Goal: Check status: Check status

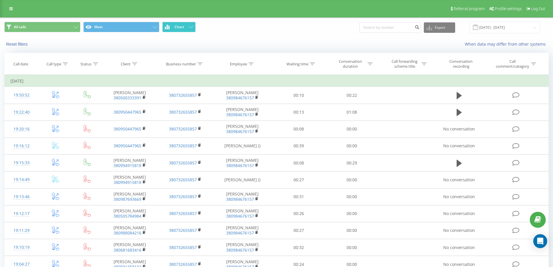
click at [191, 27] on icon at bounding box center [191, 27] width 4 height 2
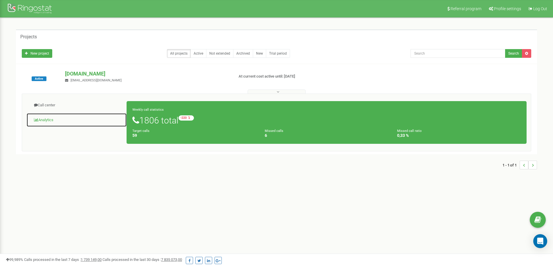
click at [49, 119] on link "Analytics" at bounding box center [76, 120] width 100 height 14
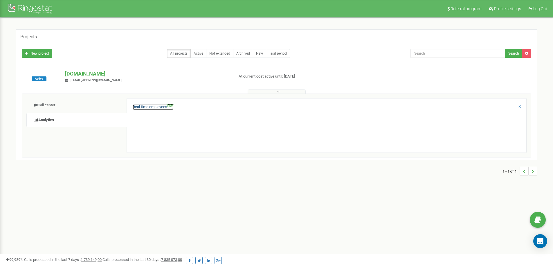
click at [147, 105] on link "Real-time employees NEW" at bounding box center [153, 107] width 41 height 6
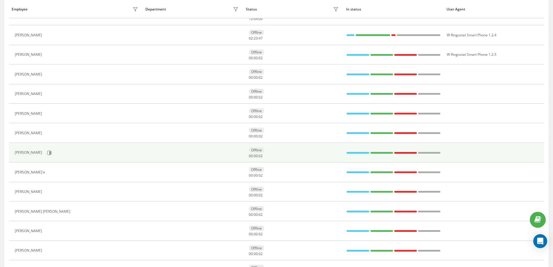
scroll to position [87, 0]
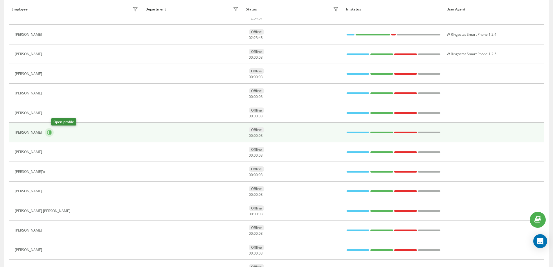
click at [51, 132] on icon at bounding box center [49, 132] width 1 height 3
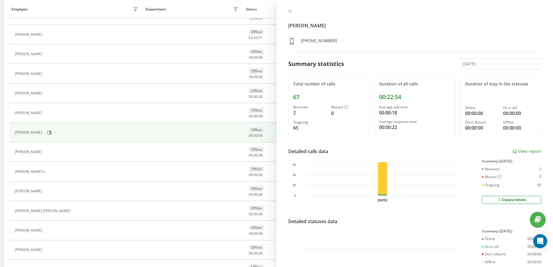
click at [534, 63] on icon at bounding box center [537, 64] width 6 height 6
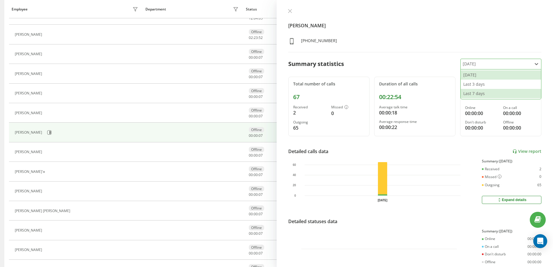
click at [496, 93] on div "Last 7 days" at bounding box center [501, 93] width 80 height 9
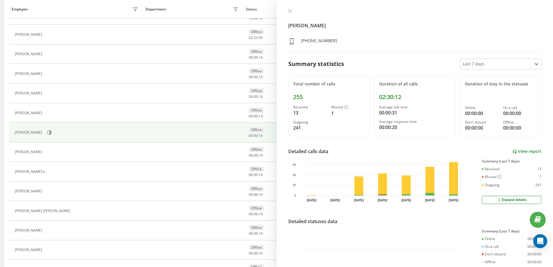
click at [524, 151] on link "View report" at bounding box center [526, 151] width 29 height 5
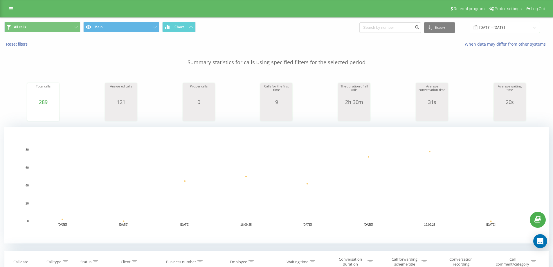
click at [492, 27] on input "[DATE] - [DATE]" at bounding box center [505, 27] width 70 height 11
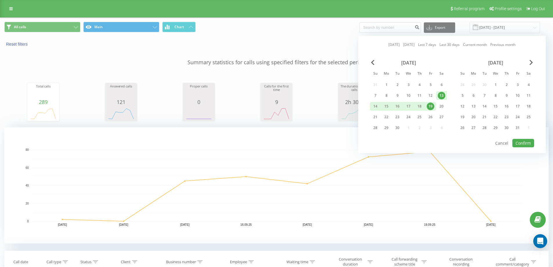
click at [426, 106] on div "19" at bounding box center [430, 106] width 11 height 9
click at [519, 145] on button "Confirm" at bounding box center [523, 143] width 22 height 8
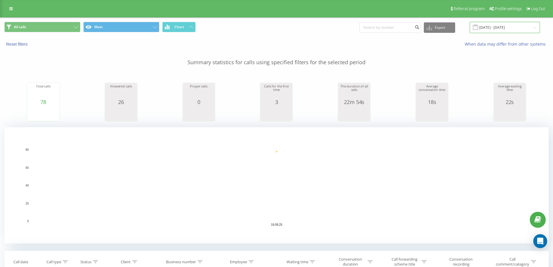
click at [490, 26] on input "[DATE] - [DATE]" at bounding box center [505, 27] width 70 height 11
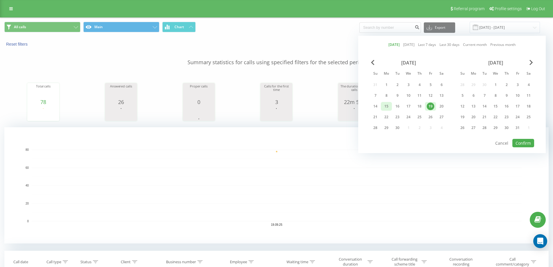
click at [388, 104] on div "15" at bounding box center [387, 106] width 8 height 8
click at [431, 107] on div "19" at bounding box center [431, 106] width 8 height 8
click at [524, 141] on button "Confirm" at bounding box center [523, 143] width 22 height 8
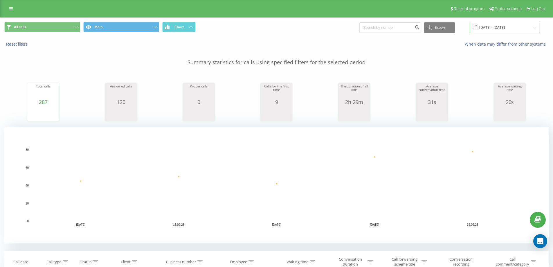
click at [497, 28] on input "15.09.2025 - 19.09.2025" at bounding box center [505, 27] width 70 height 11
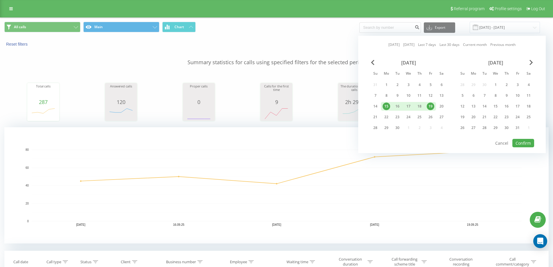
click at [430, 107] on div "19" at bounding box center [431, 106] width 8 height 8
click at [517, 143] on button "Confirm" at bounding box center [523, 143] width 22 height 8
type input "19.09.2025 - 19.09.2025"
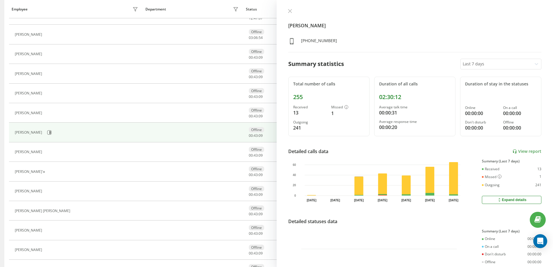
click at [290, 10] on icon at bounding box center [290, 11] width 4 height 4
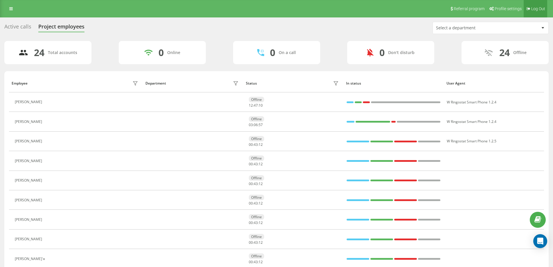
click at [536, 10] on span "Log Out" at bounding box center [538, 8] width 14 height 5
